Goal: Information Seeking & Learning: Learn about a topic

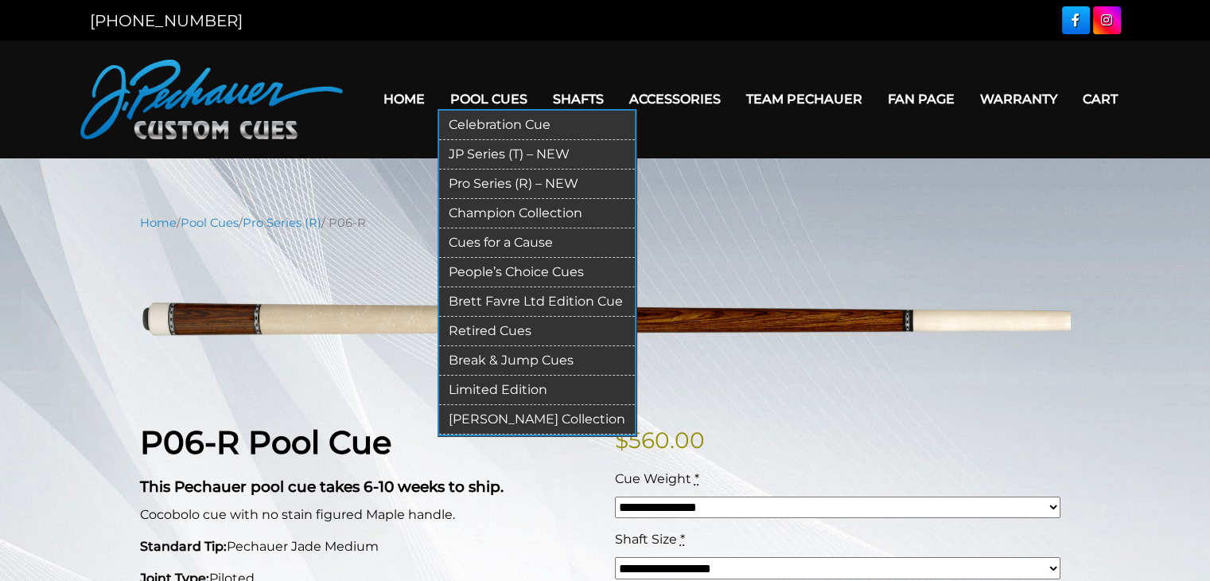
click at [464, 194] on link "Pro Series (R) – NEW" at bounding box center [537, 183] width 196 height 29
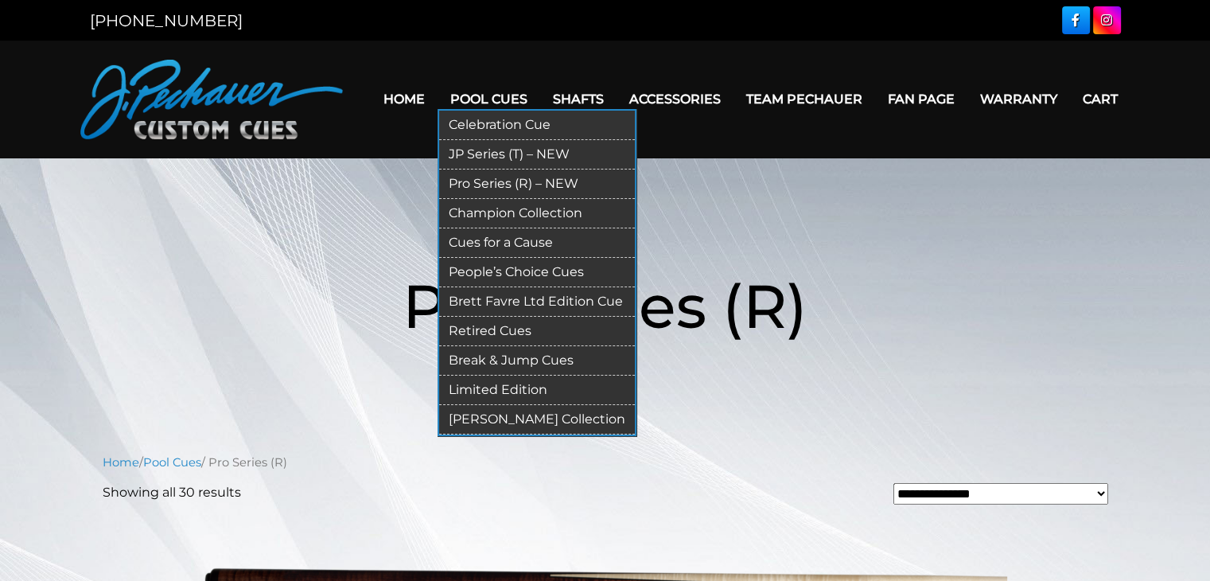
click at [485, 346] on link "Retired Cues" at bounding box center [537, 331] width 196 height 29
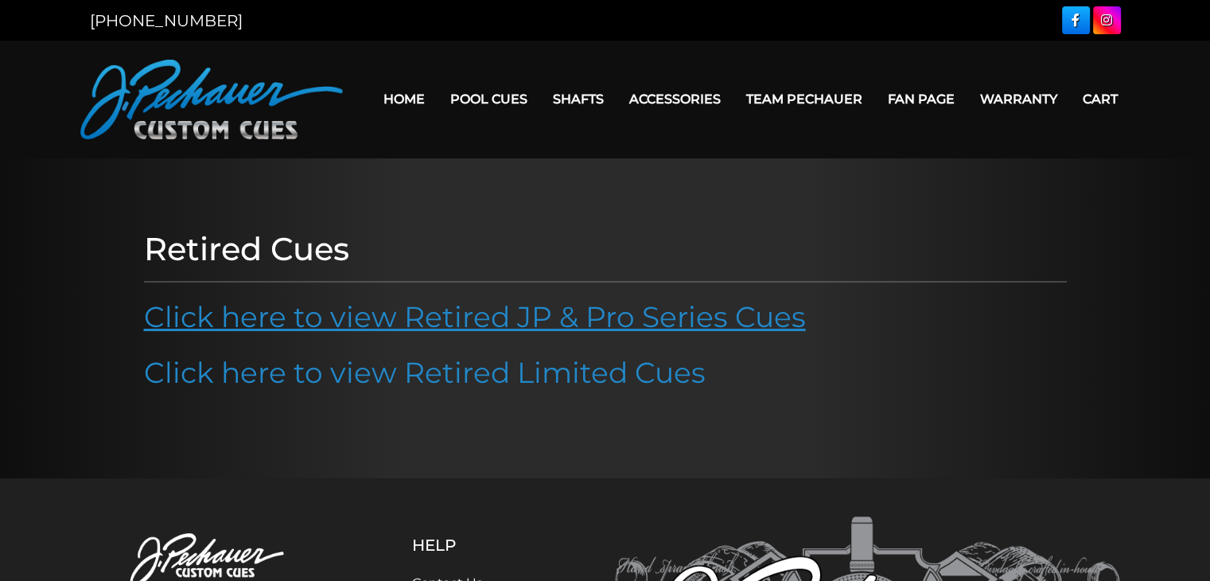
click at [426, 334] on link "Click here to view Retired JP & Pro Series Cues" at bounding box center [475, 316] width 662 height 35
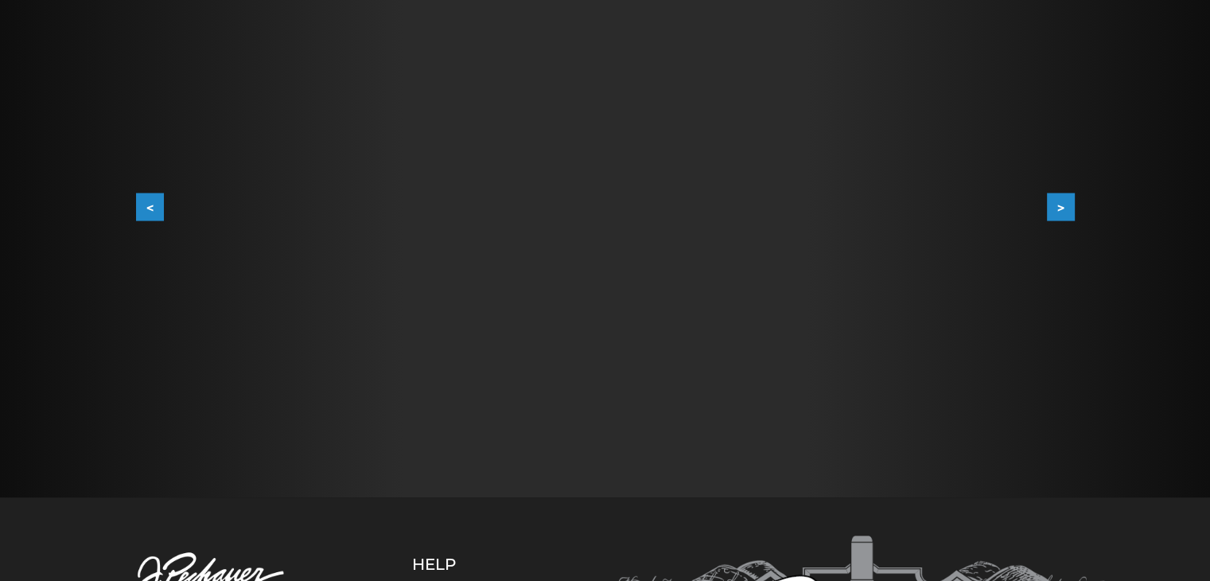
scroll to position [340, 0]
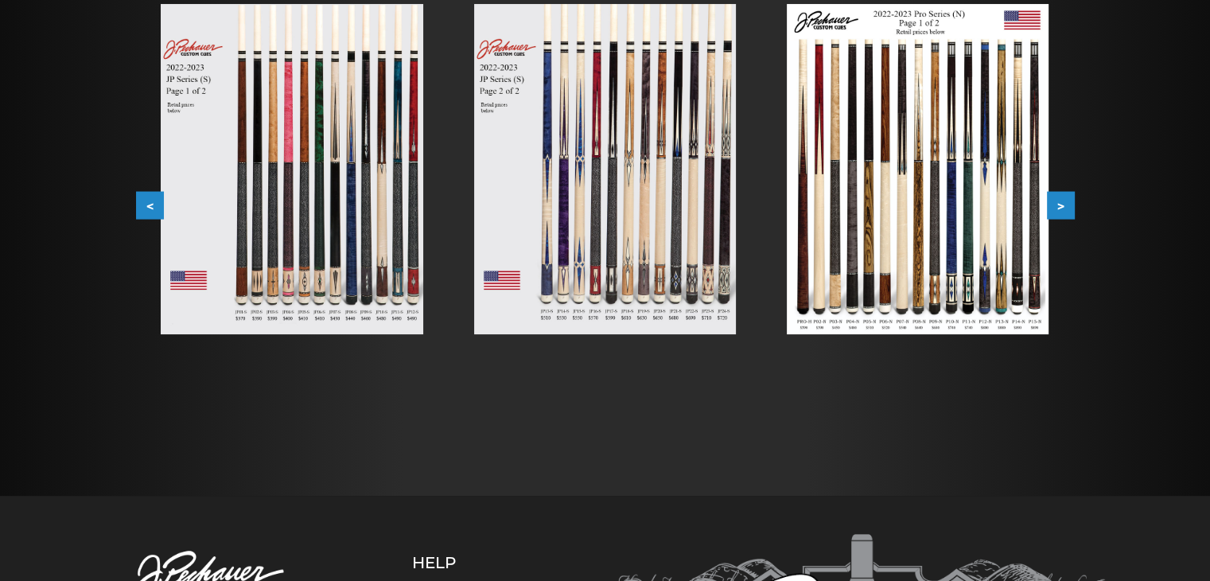
click at [291, 219] on img at bounding box center [292, 169] width 262 height 330
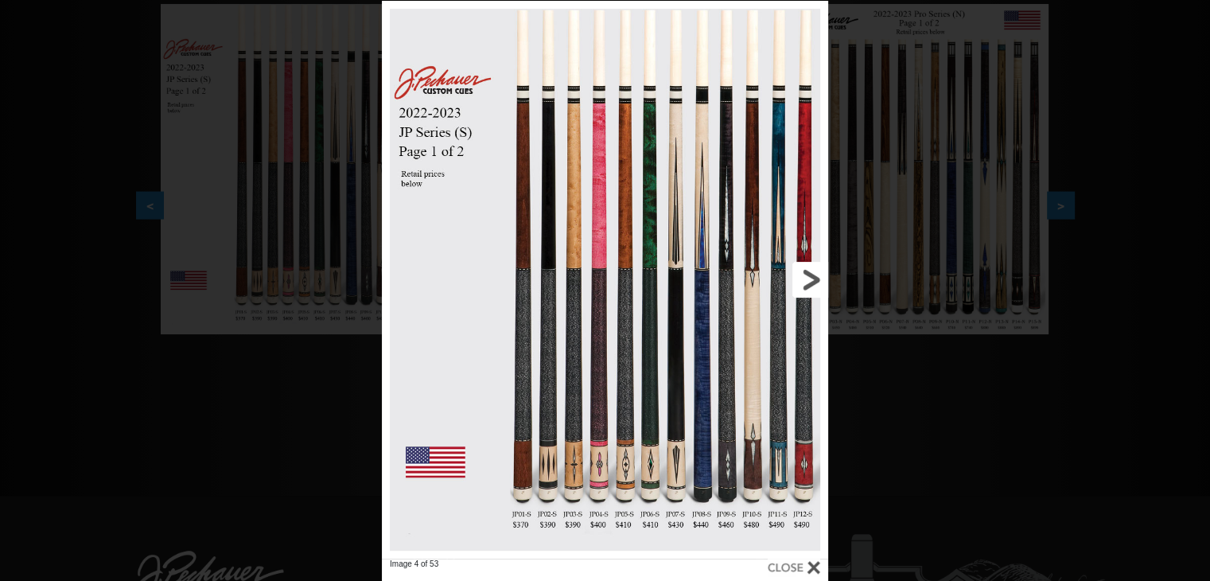
click at [804, 281] on link at bounding box center [727, 279] width 200 height 557
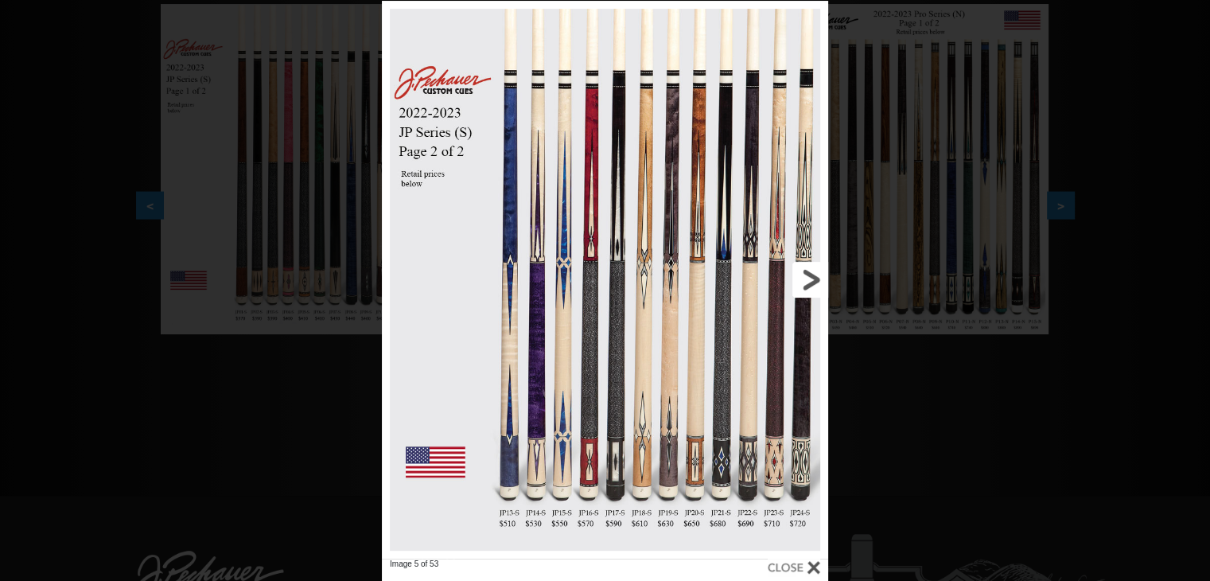
click at [805, 281] on link at bounding box center [727, 279] width 200 height 557
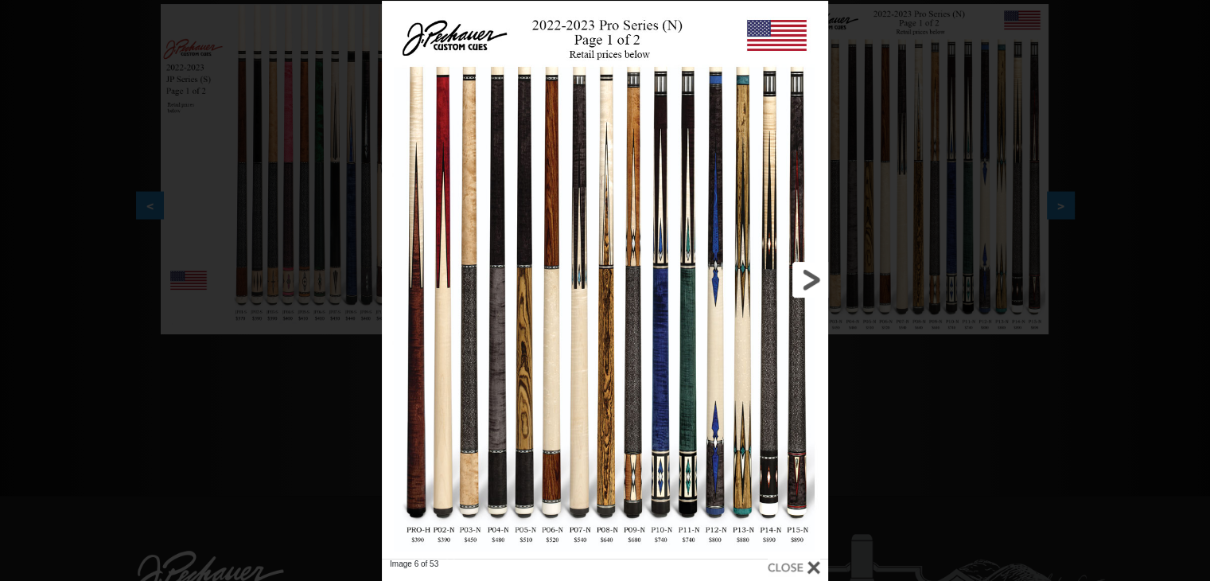
click at [805, 281] on link at bounding box center [727, 279] width 200 height 557
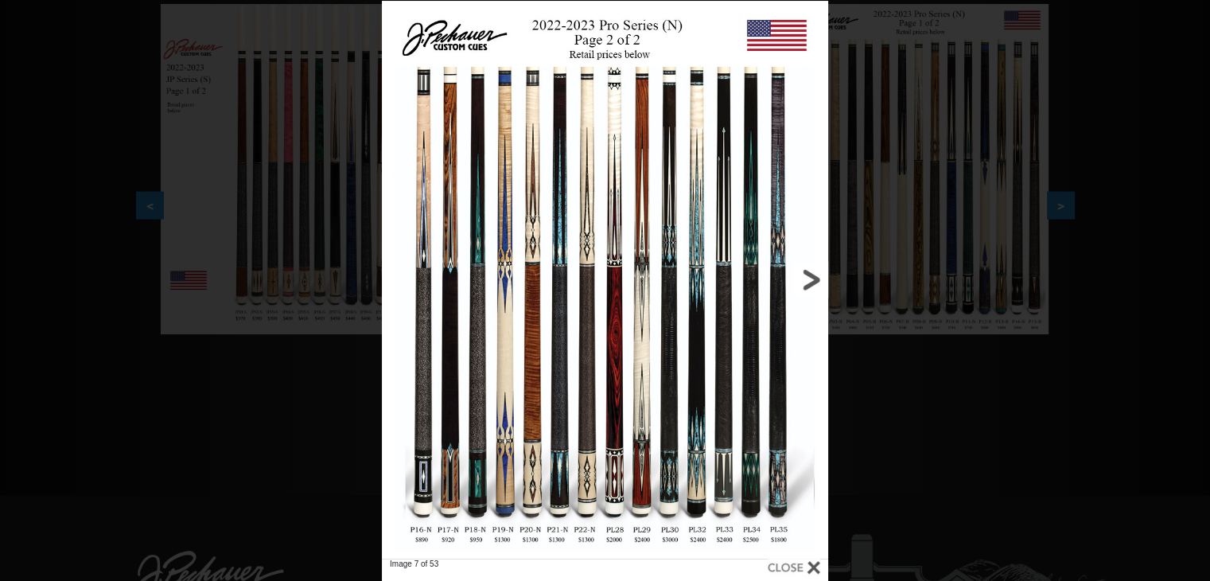
click at [808, 283] on link at bounding box center [727, 279] width 200 height 557
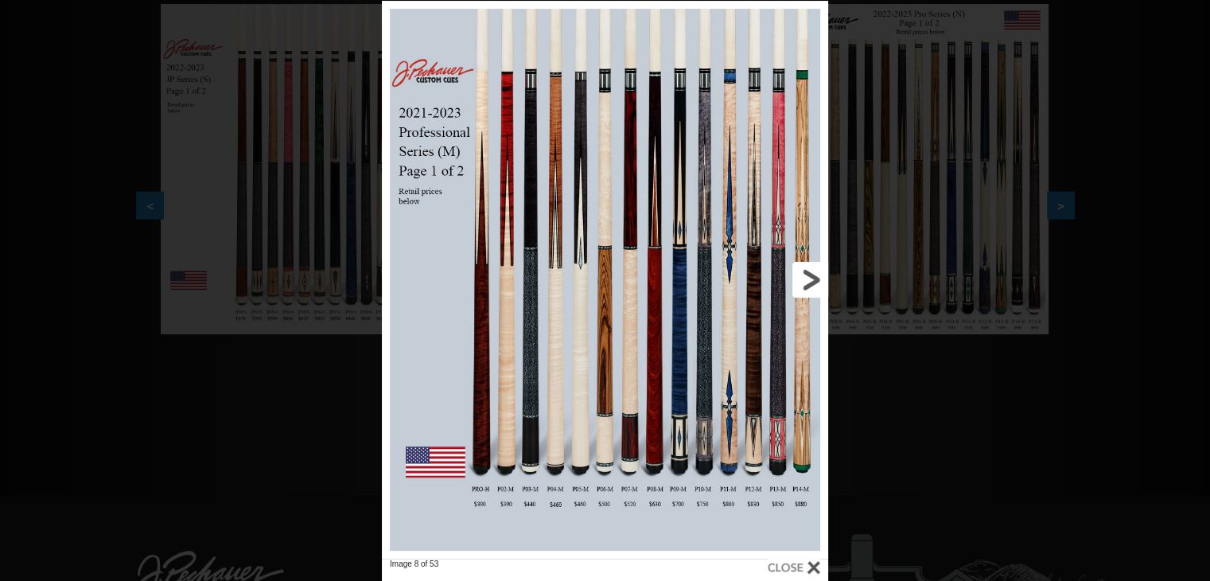
click at [808, 283] on link at bounding box center [727, 279] width 200 height 557
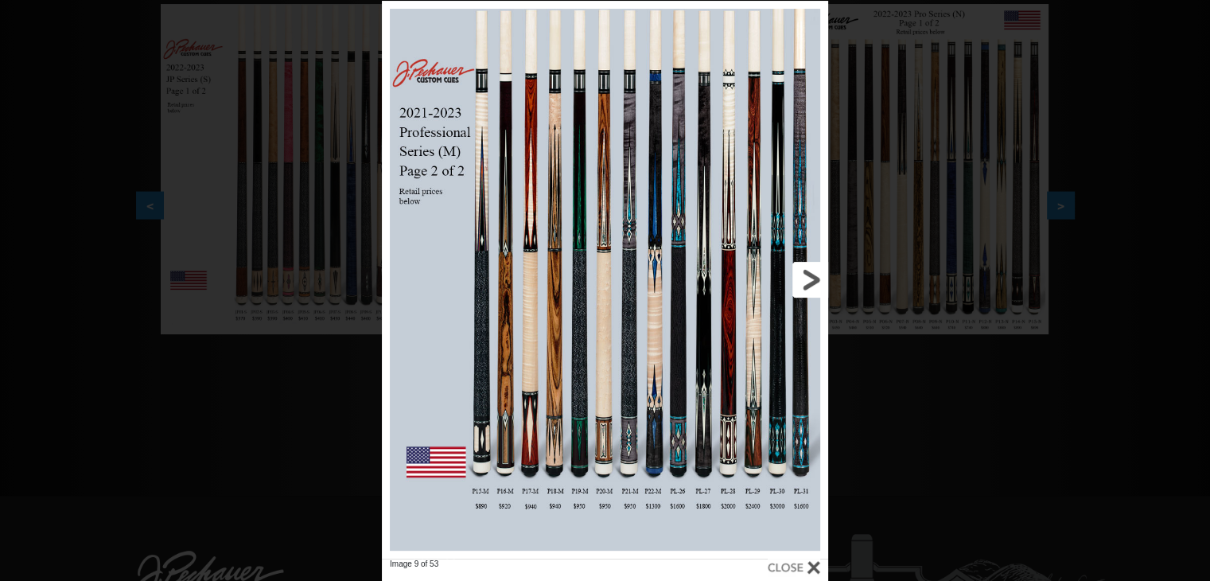
click at [808, 283] on link at bounding box center [727, 279] width 200 height 557
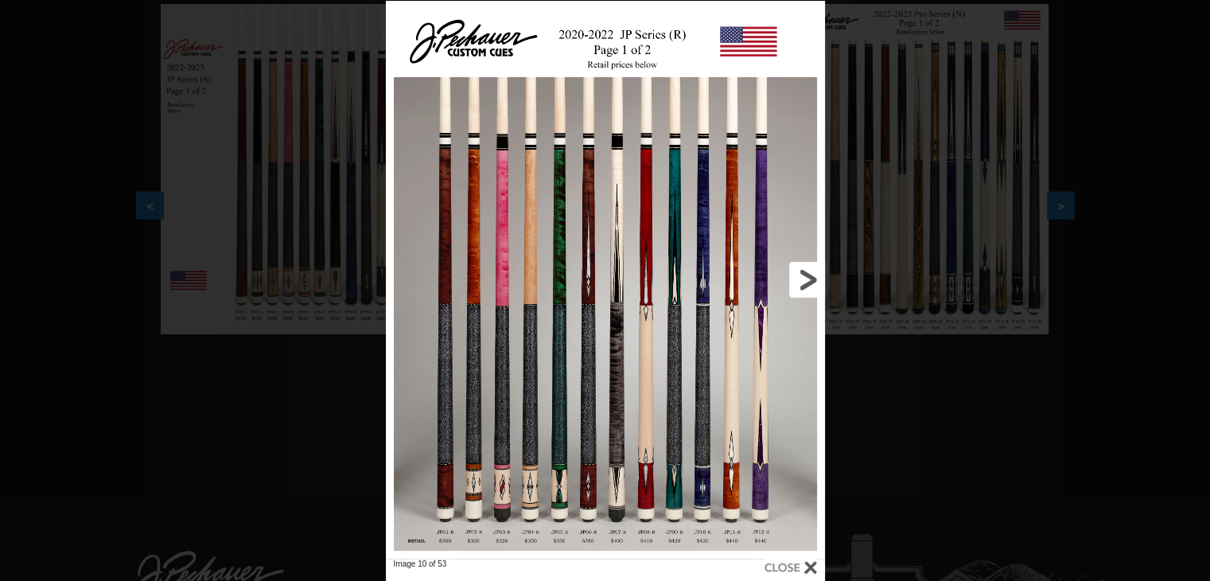
click at [808, 283] on link at bounding box center [725, 279] width 197 height 557
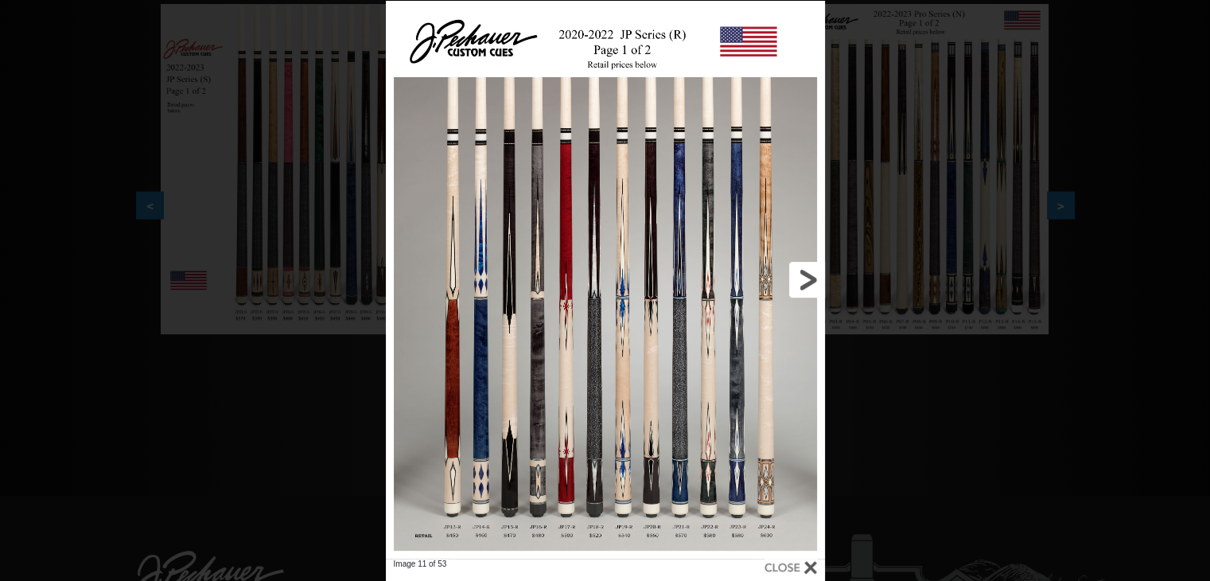
click at [808, 283] on link at bounding box center [725, 279] width 197 height 557
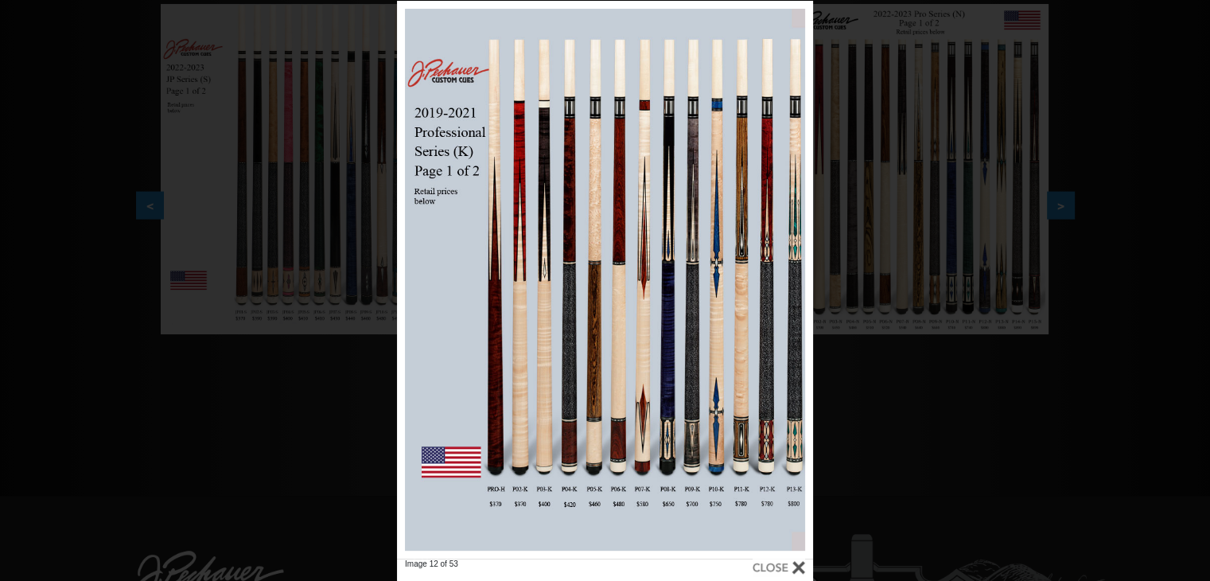
click at [1079, 87] on div "Image 12 of 53" at bounding box center [605, 291] width 1210 height 581
